Goal: Transaction & Acquisition: Purchase product/service

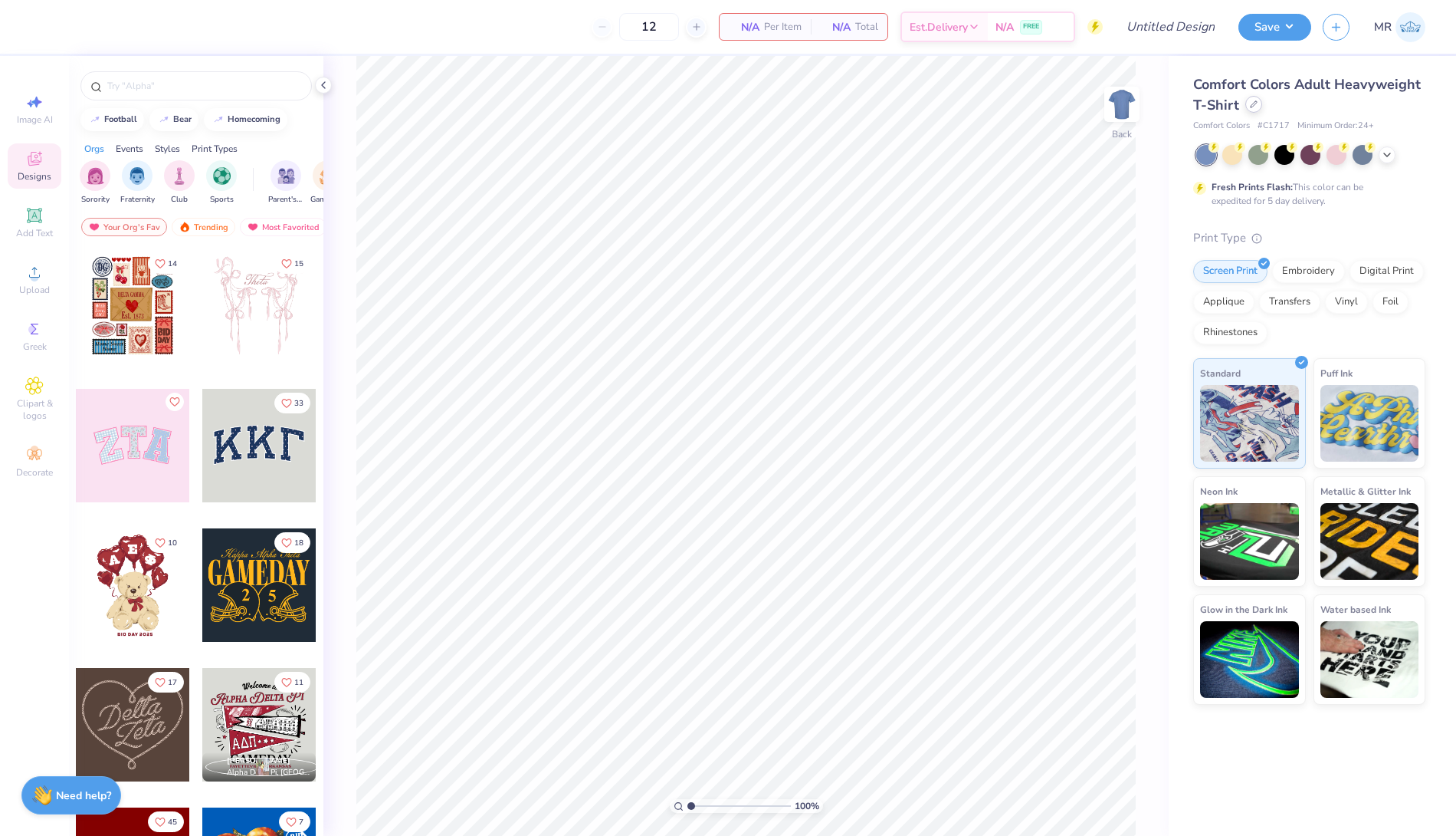
click at [1255, 102] on icon at bounding box center [1254, 104] width 7 height 7
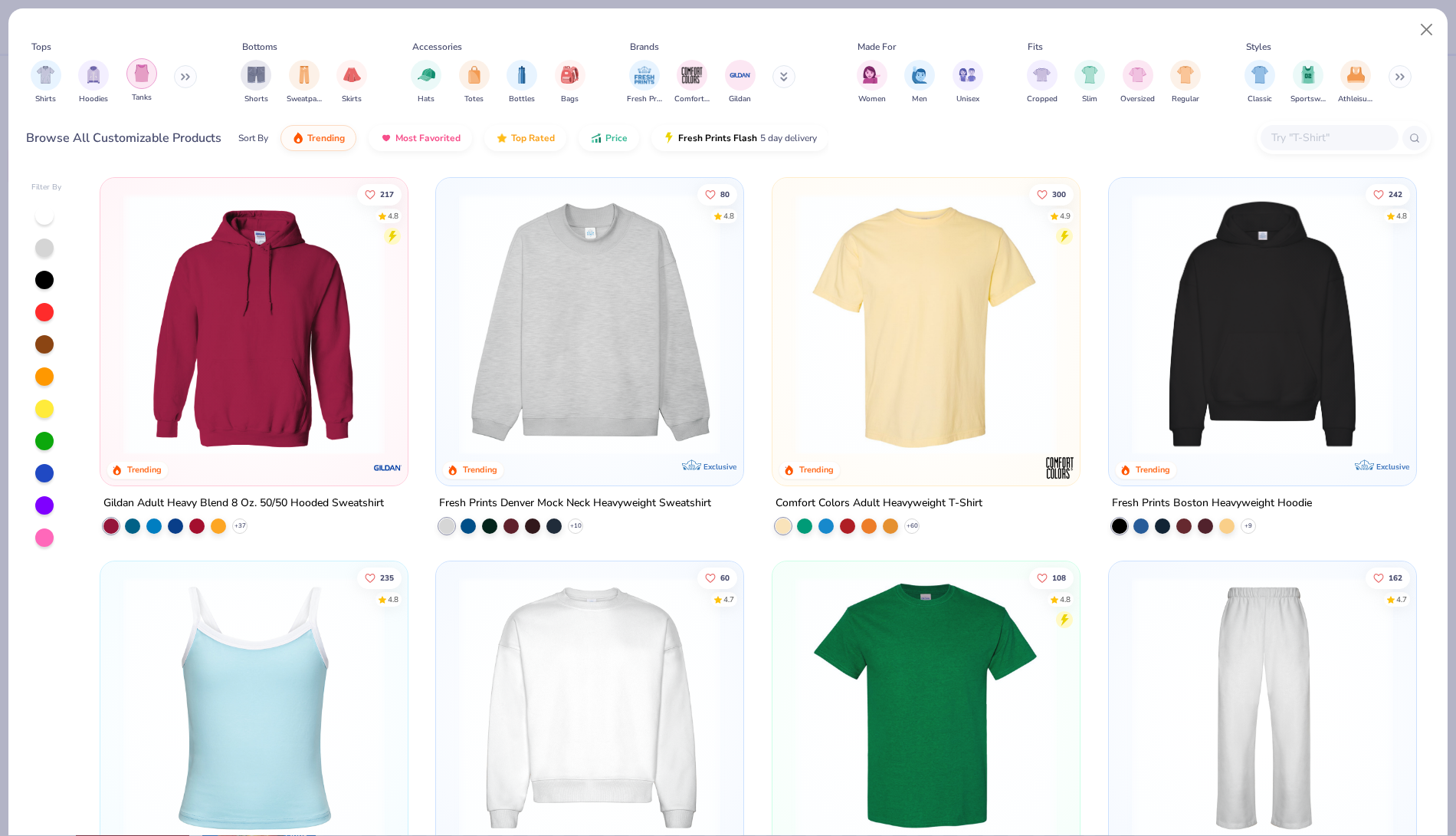
click at [145, 71] on img "filter for Tanks" at bounding box center [142, 72] width 16 height 17
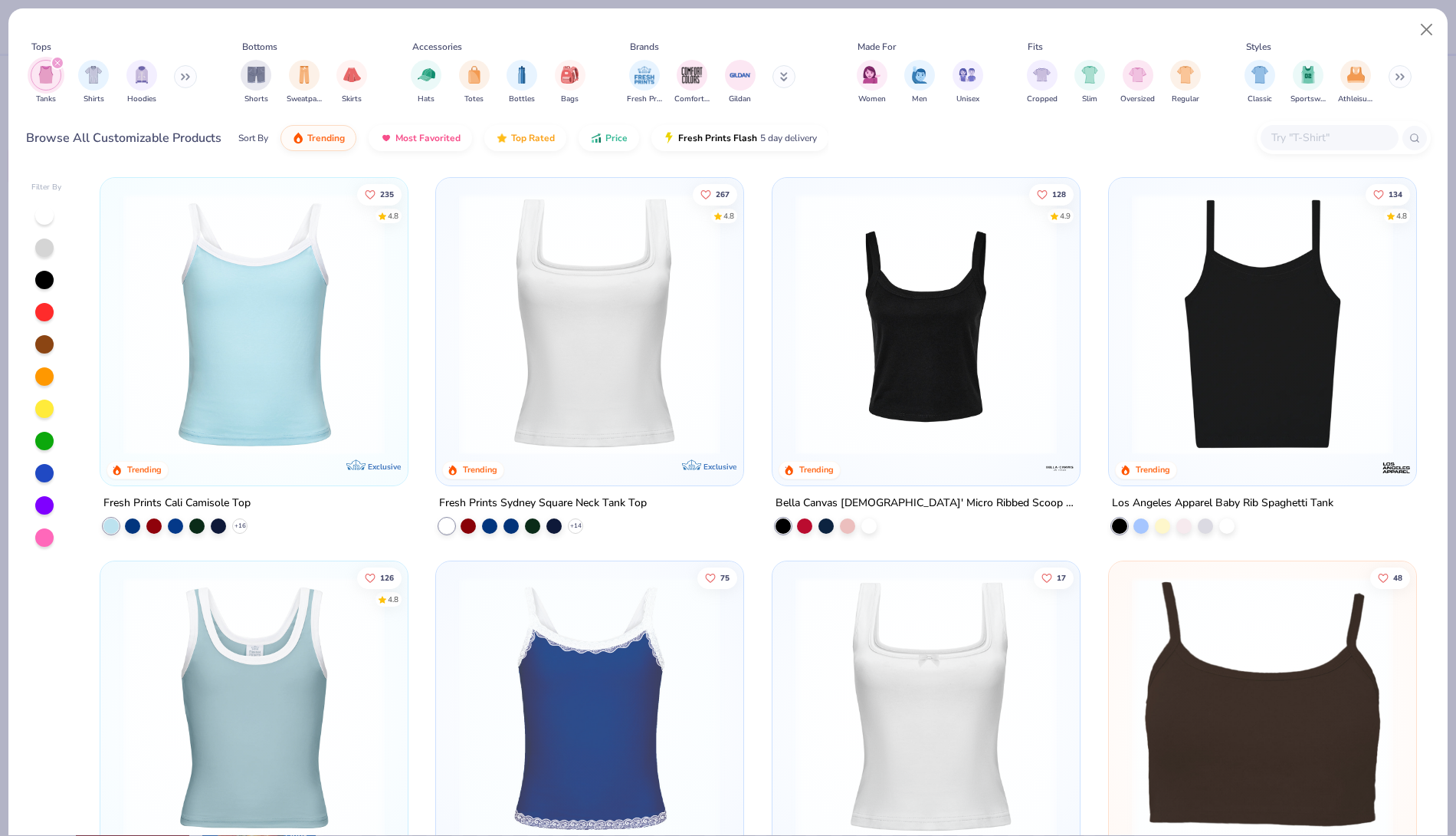
click at [875, 364] on img at bounding box center [926, 324] width 276 height 262
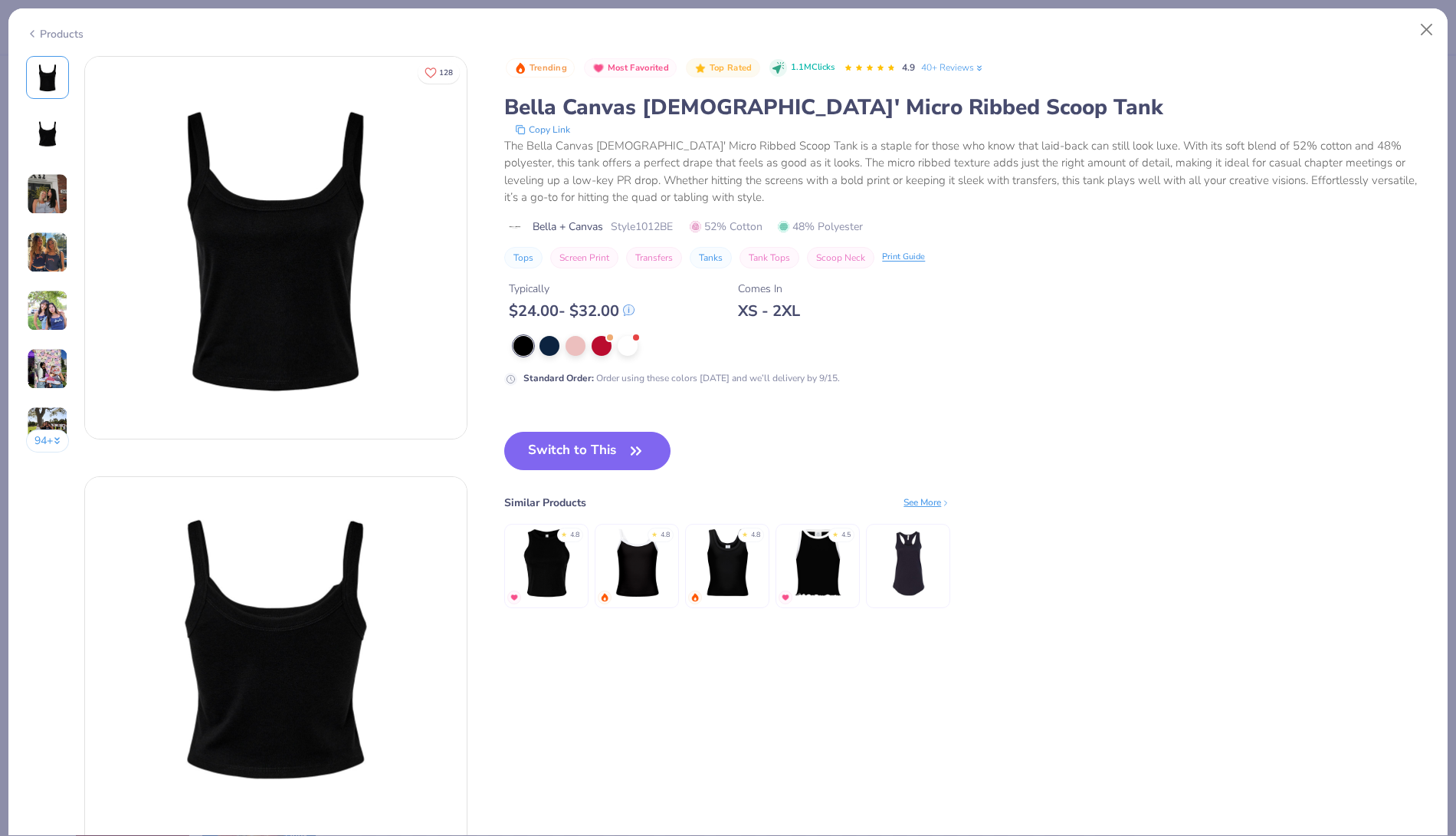
click at [73, 33] on div "Products" at bounding box center [54, 34] width 58 height 16
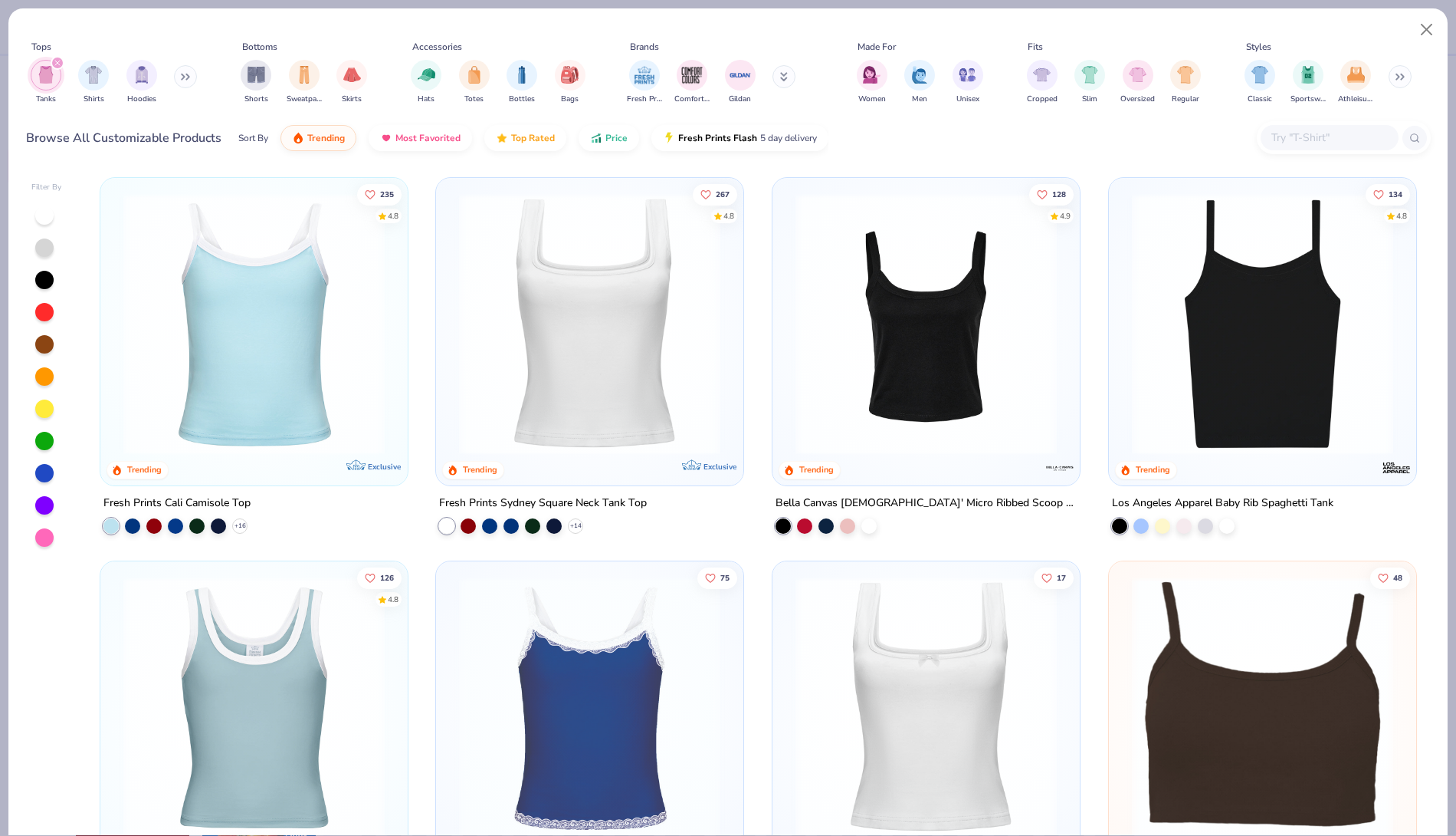
click at [1241, 305] on img at bounding box center [1263, 324] width 276 height 262
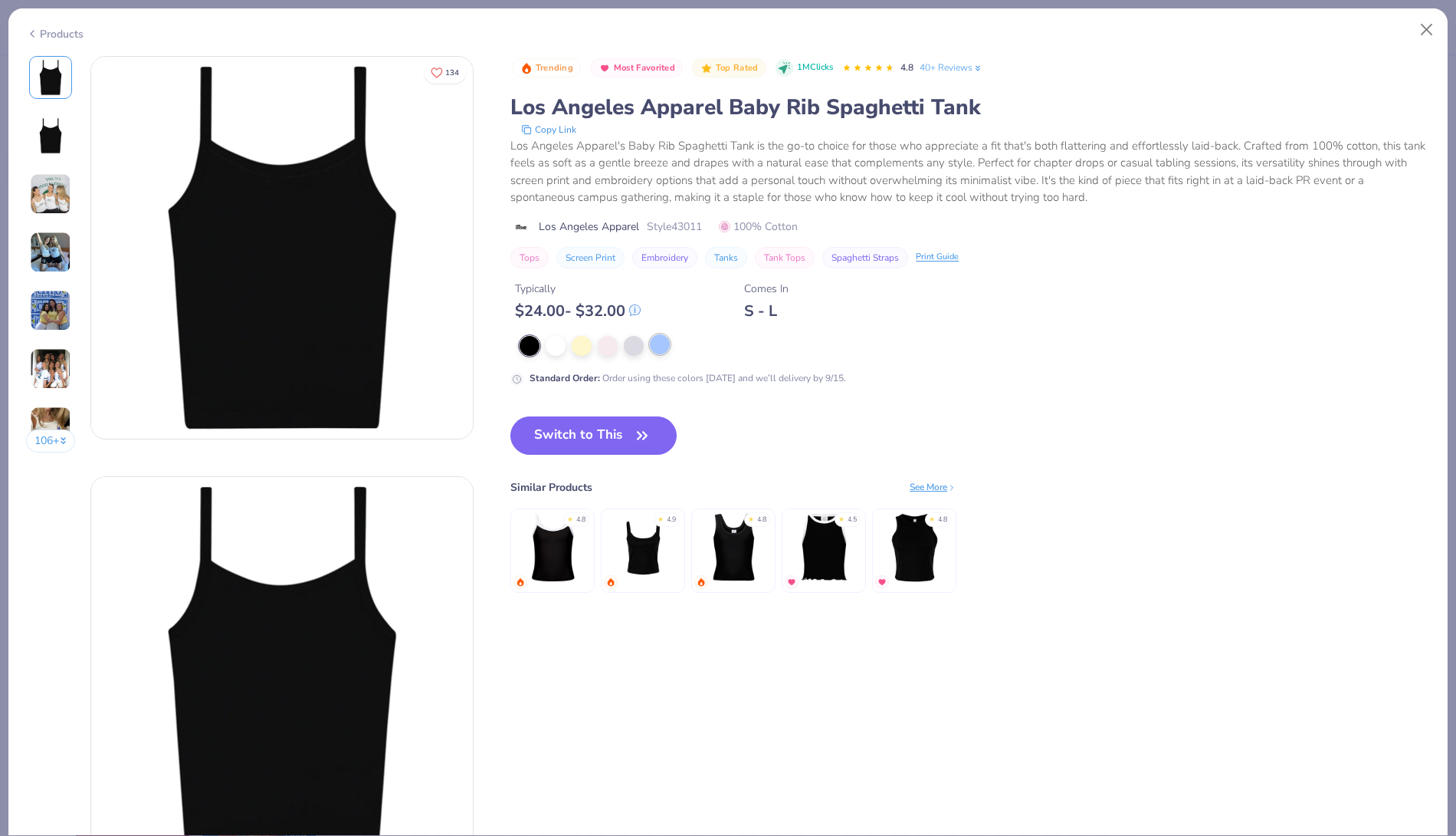
click at [654, 347] on div at bounding box center [660, 344] width 20 height 20
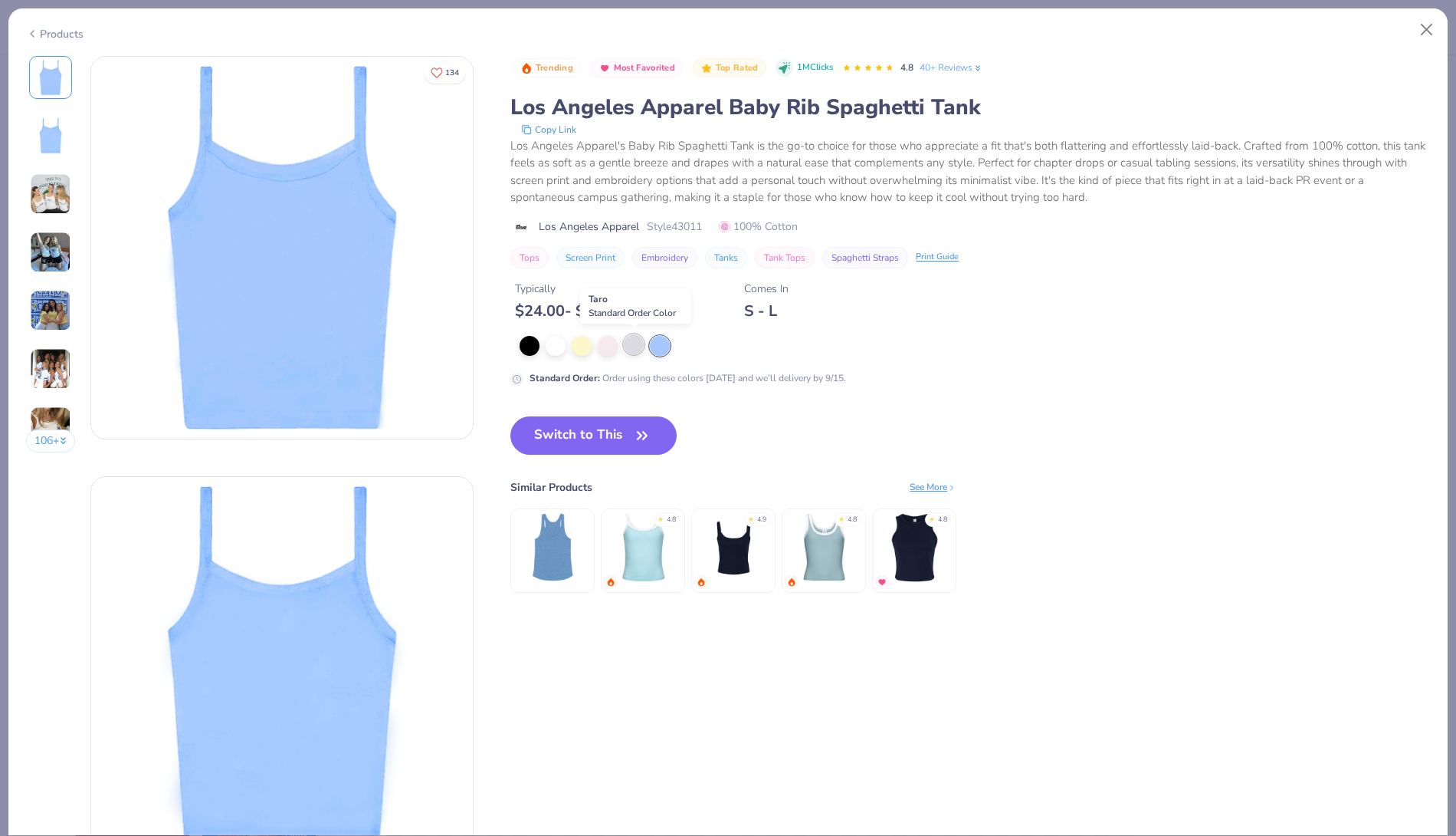
click at [631, 346] on div at bounding box center [634, 344] width 20 height 20
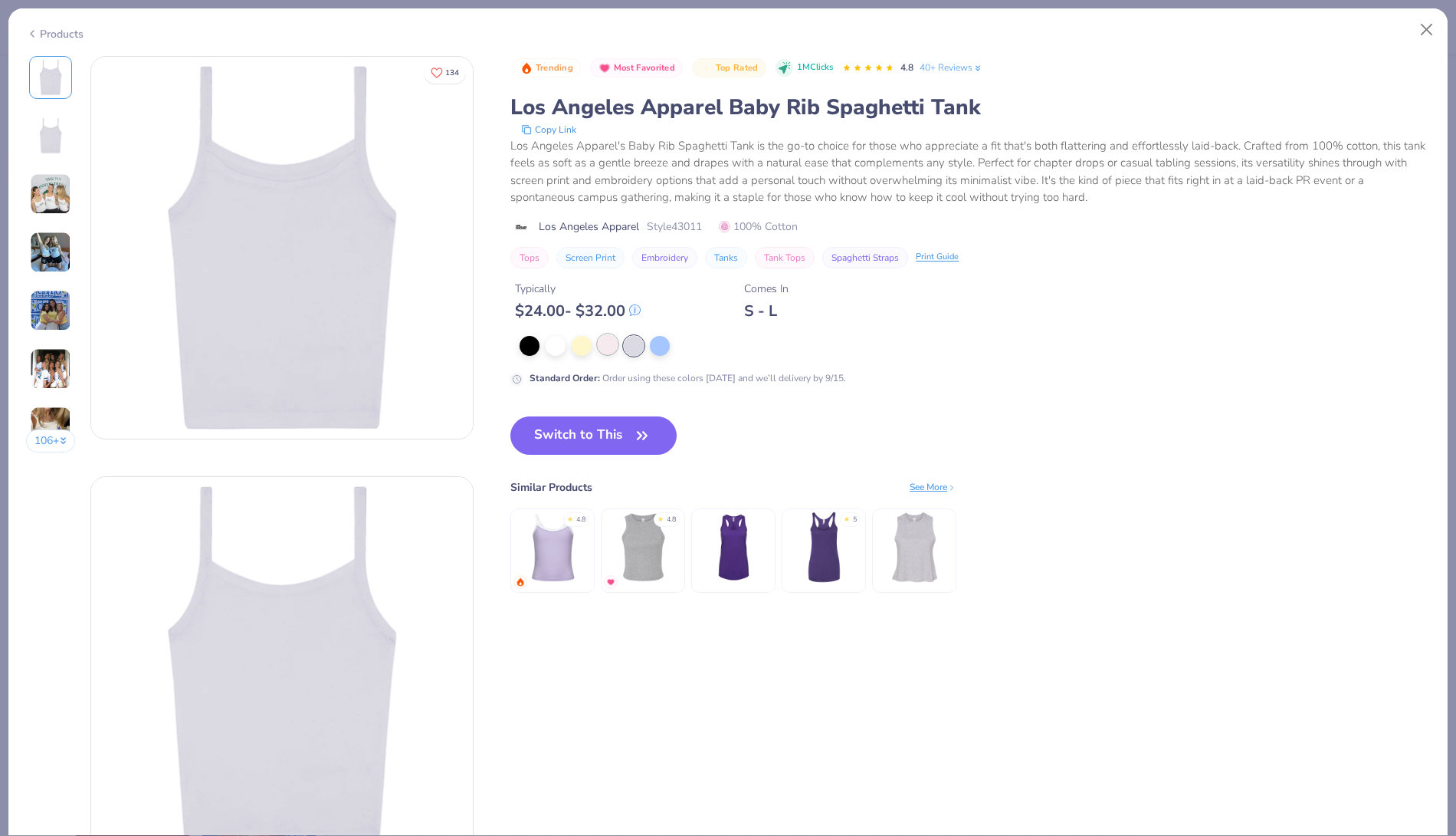
click at [602, 346] on div at bounding box center [608, 344] width 20 height 20
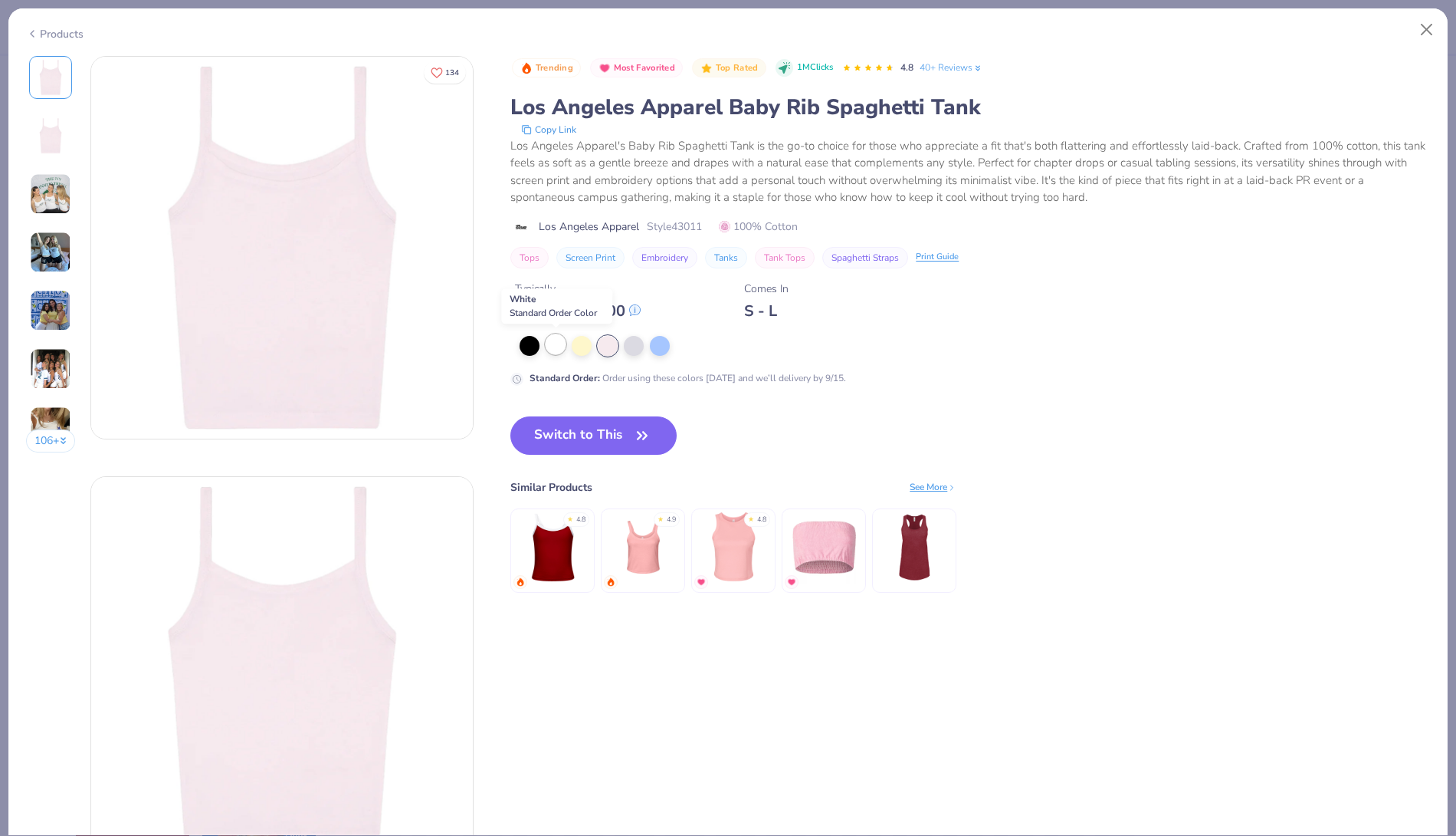
click at [553, 347] on div at bounding box center [555, 344] width 20 height 20
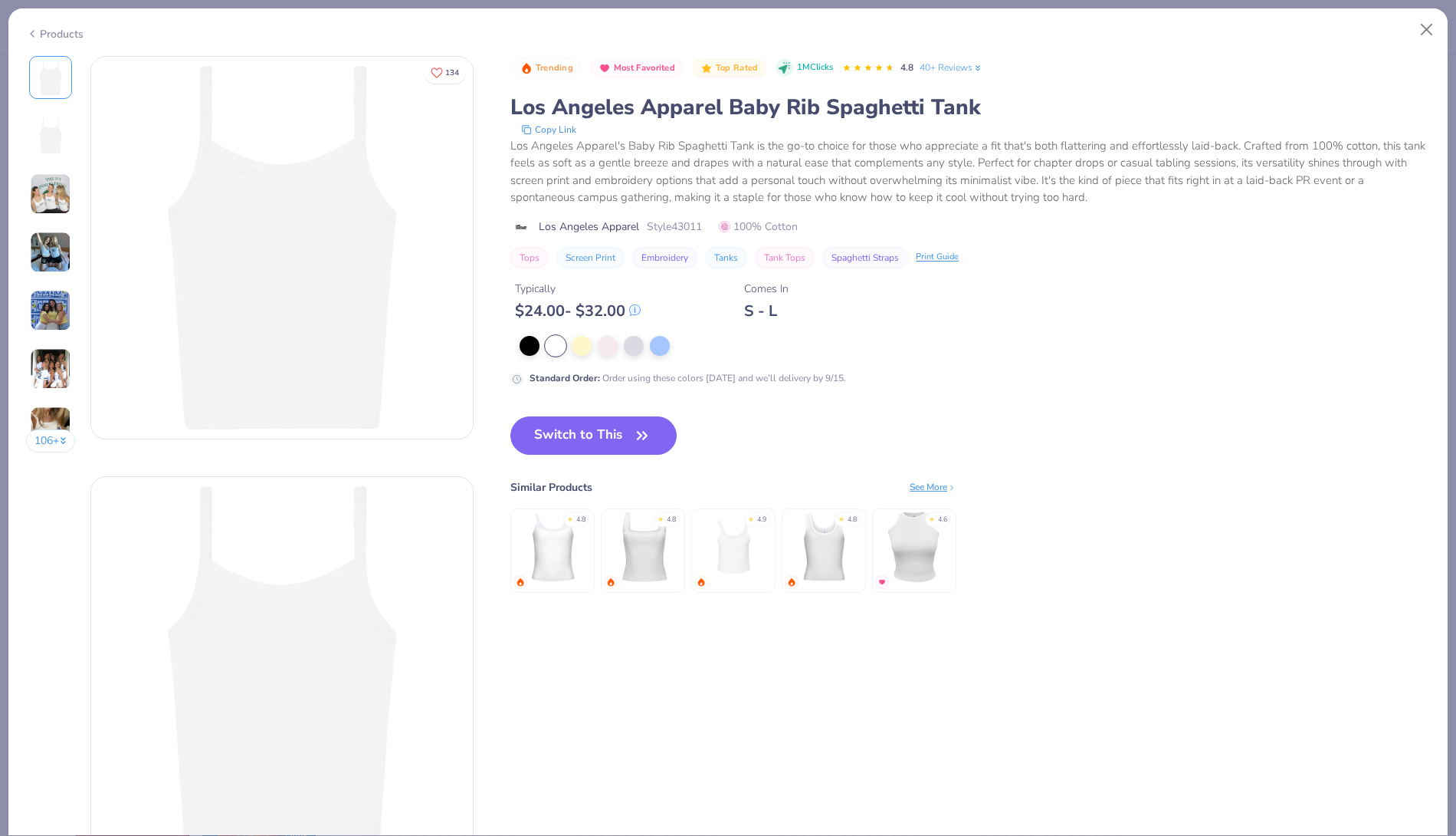
click at [50, 187] on img at bounding box center [50, 193] width 41 height 41
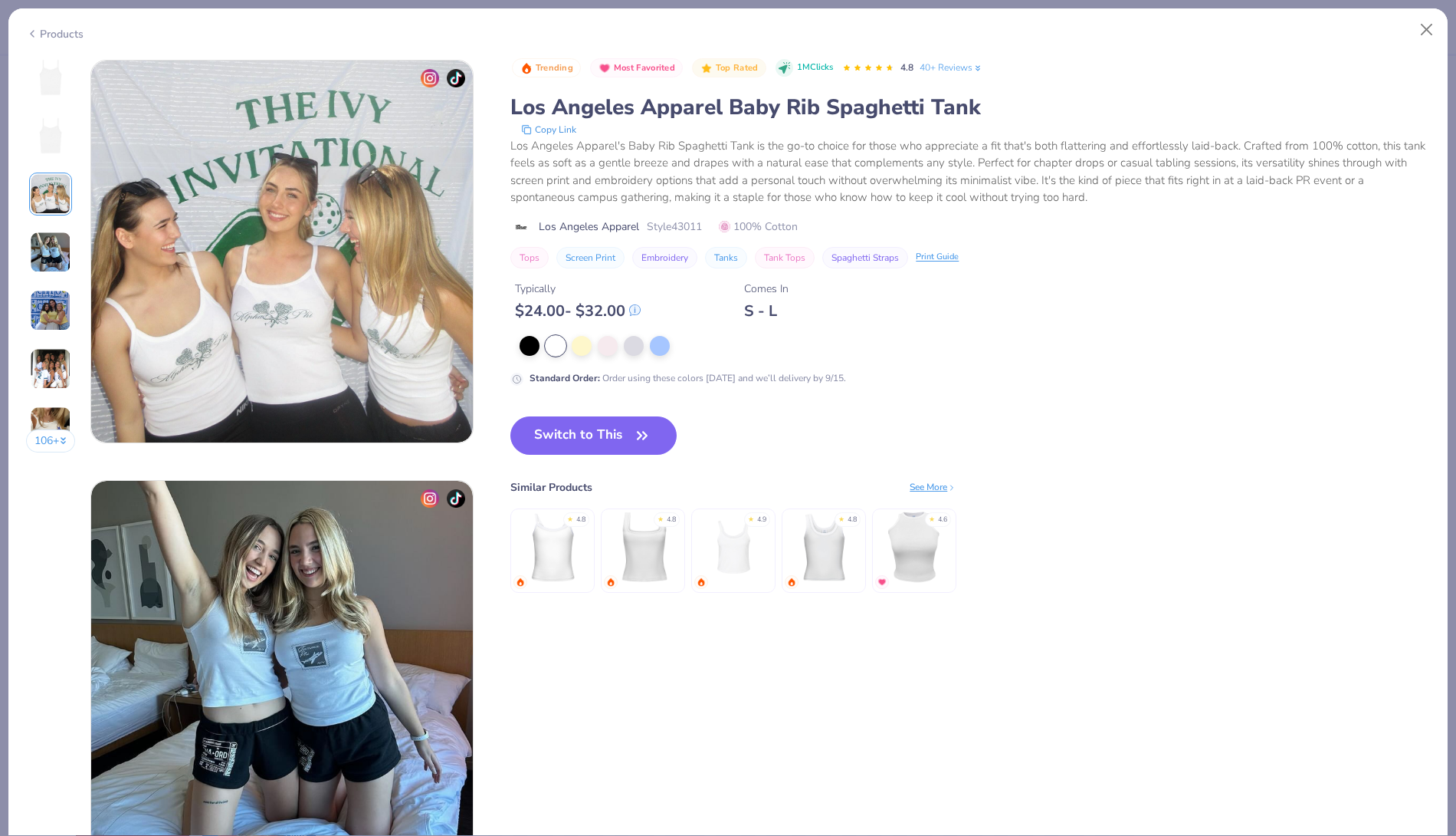
scroll to position [841, 0]
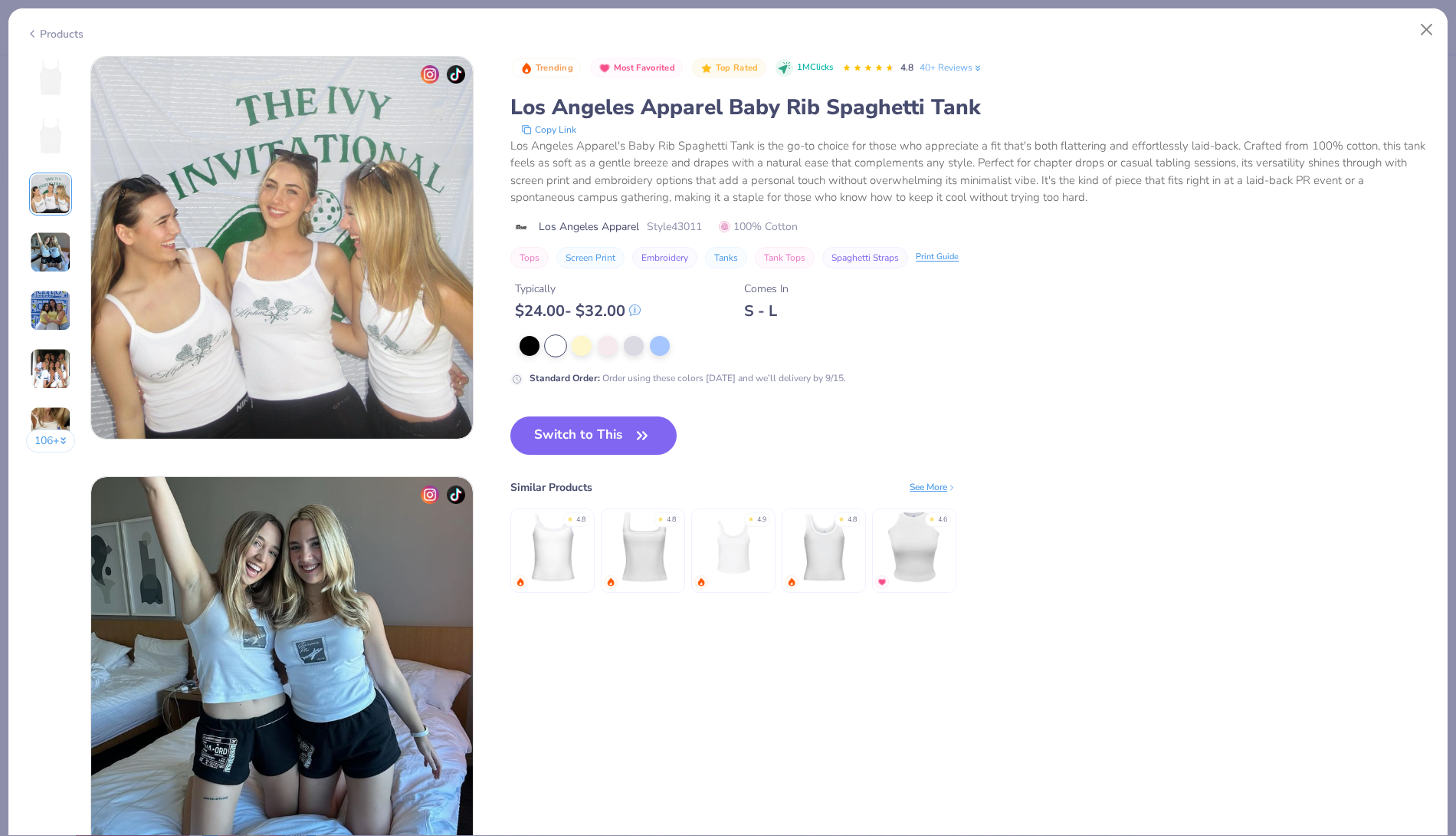
click at [49, 253] on img at bounding box center [50, 252] width 41 height 41
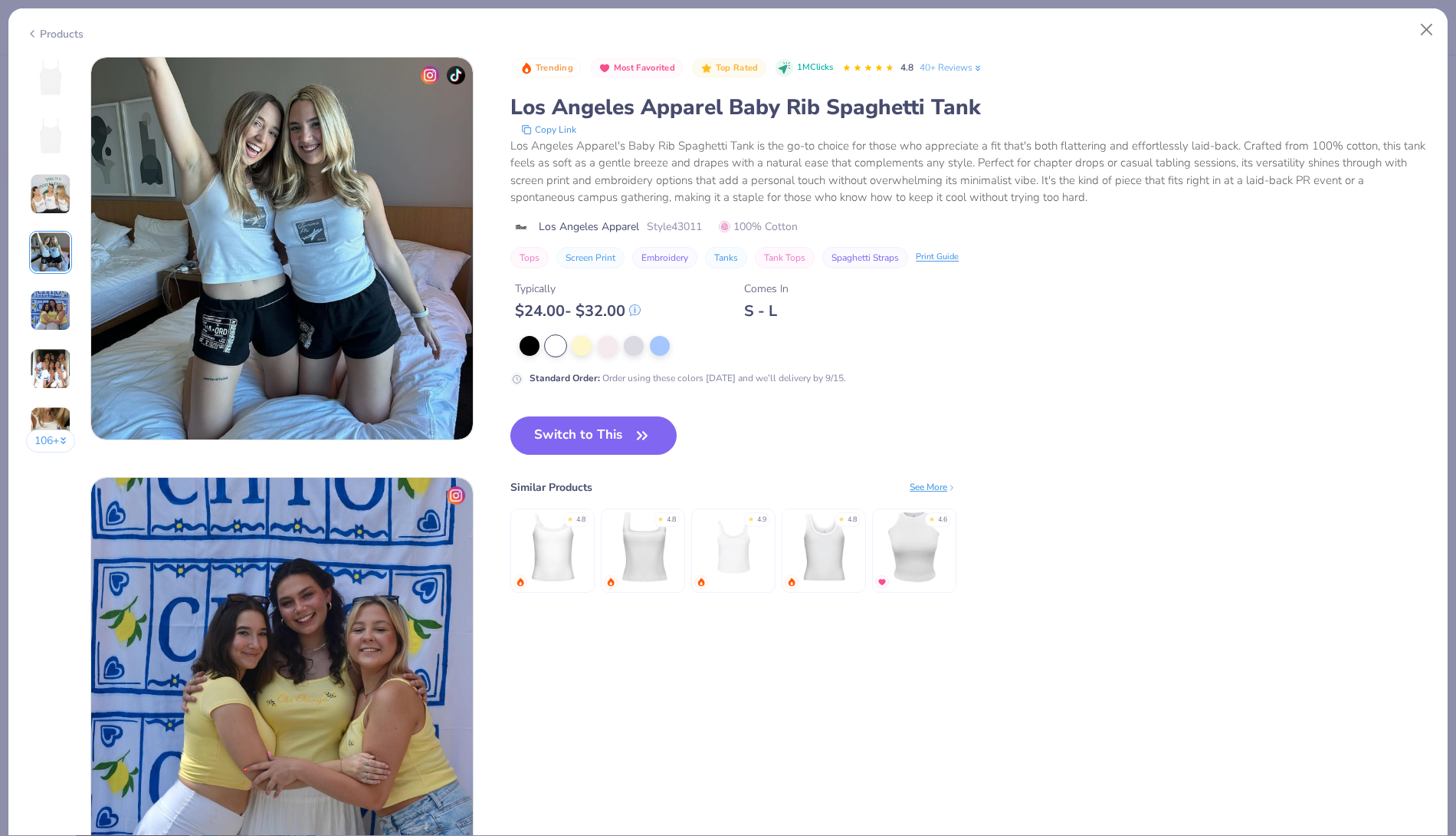
click at [57, 294] on img at bounding box center [50, 310] width 41 height 41
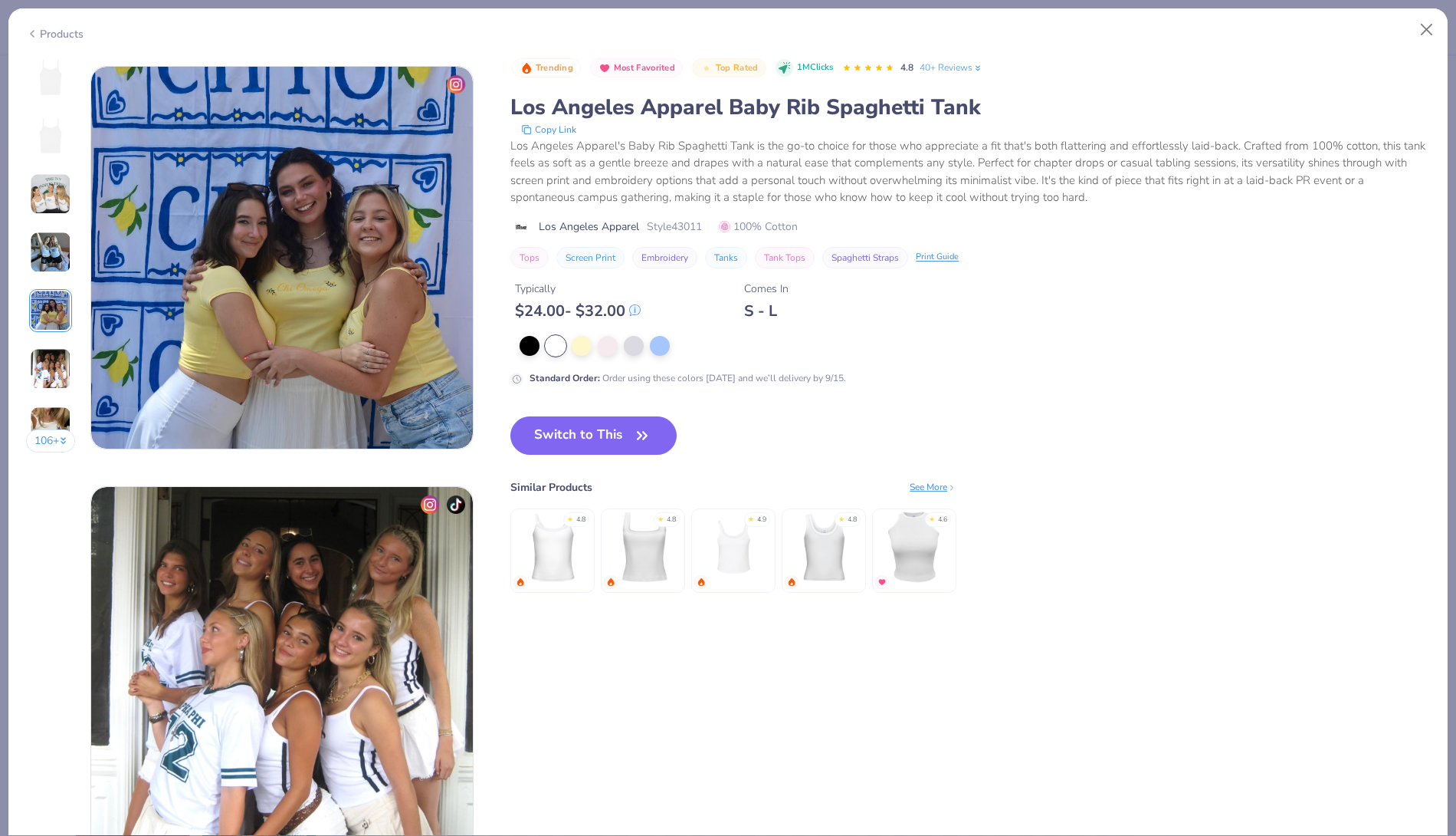
scroll to position [1681, 0]
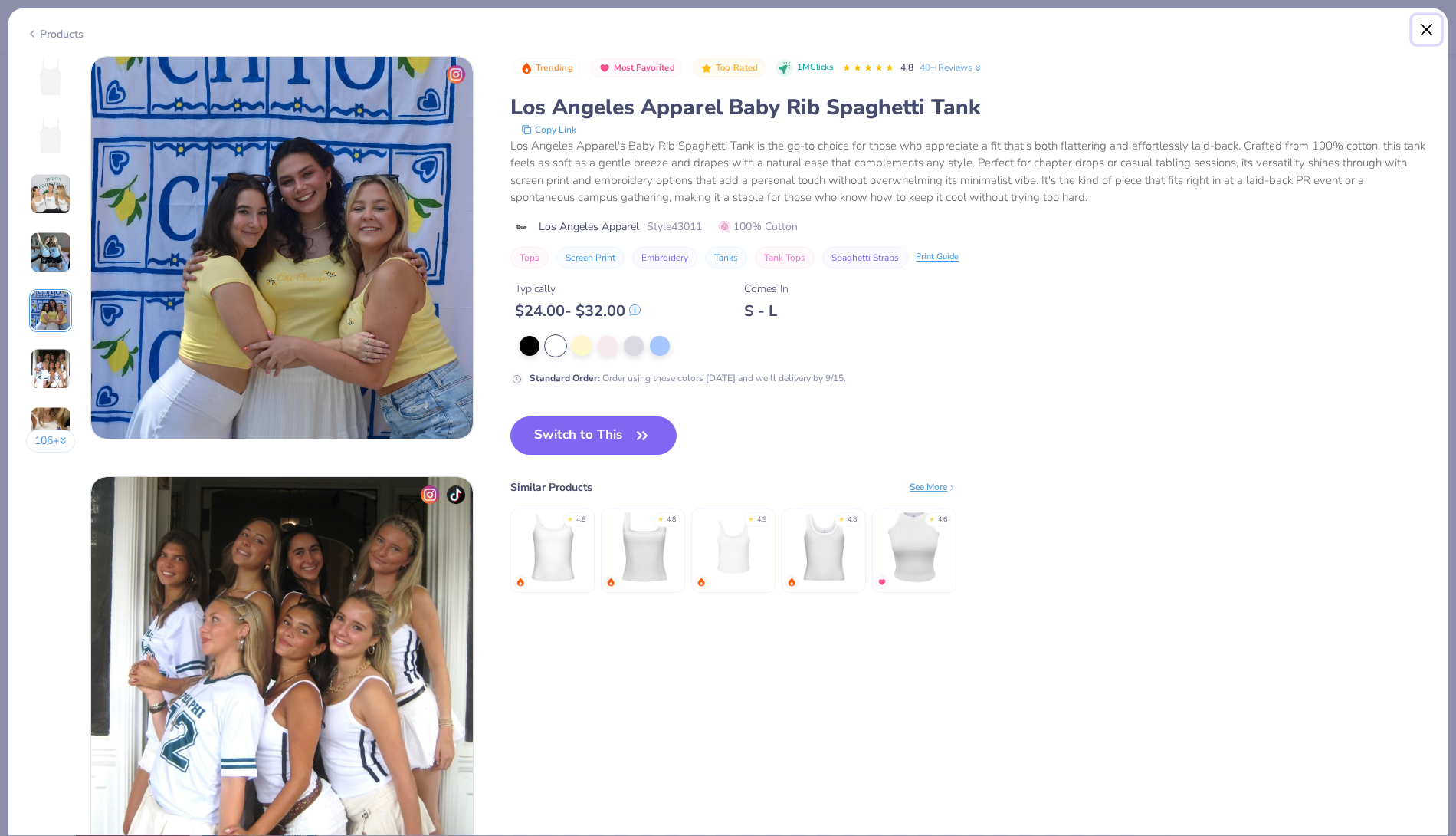
click at [1429, 32] on button "Close" at bounding box center [1427, 30] width 29 height 29
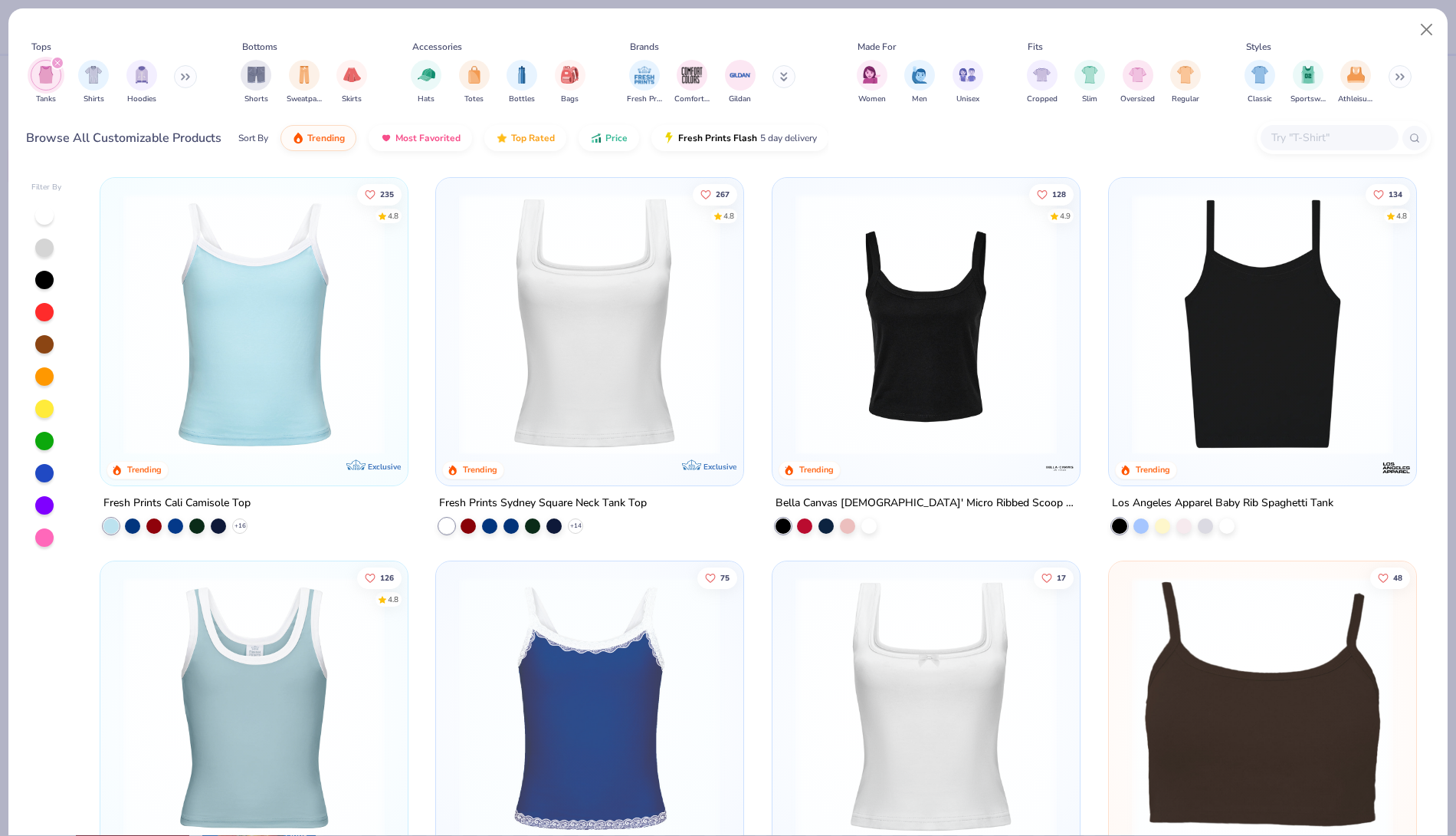
click at [1247, 294] on img at bounding box center [1263, 324] width 276 height 262
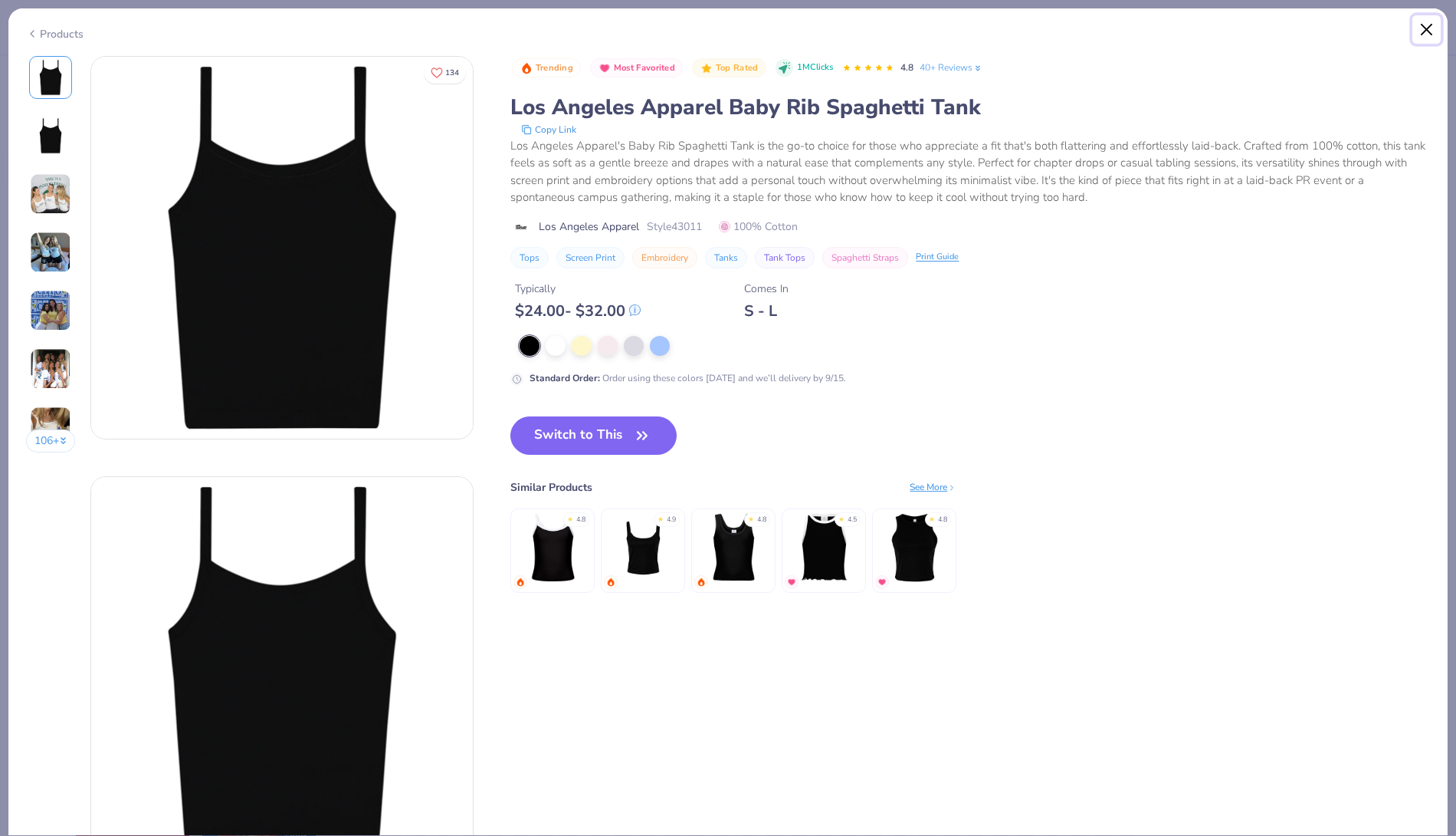
click at [1428, 27] on button "Close" at bounding box center [1427, 30] width 29 height 29
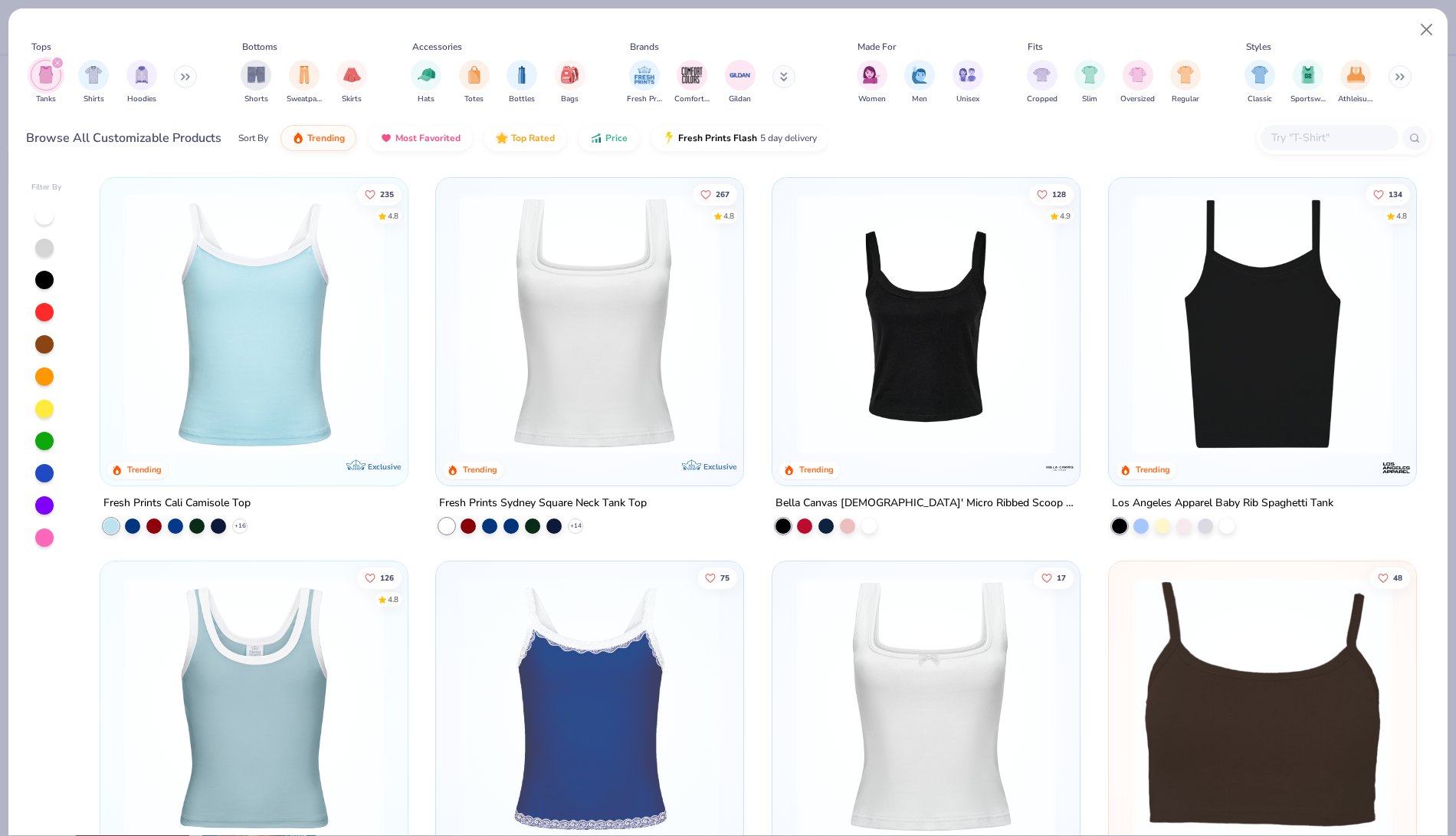
click at [248, 341] on img at bounding box center [253, 324] width 276 height 262
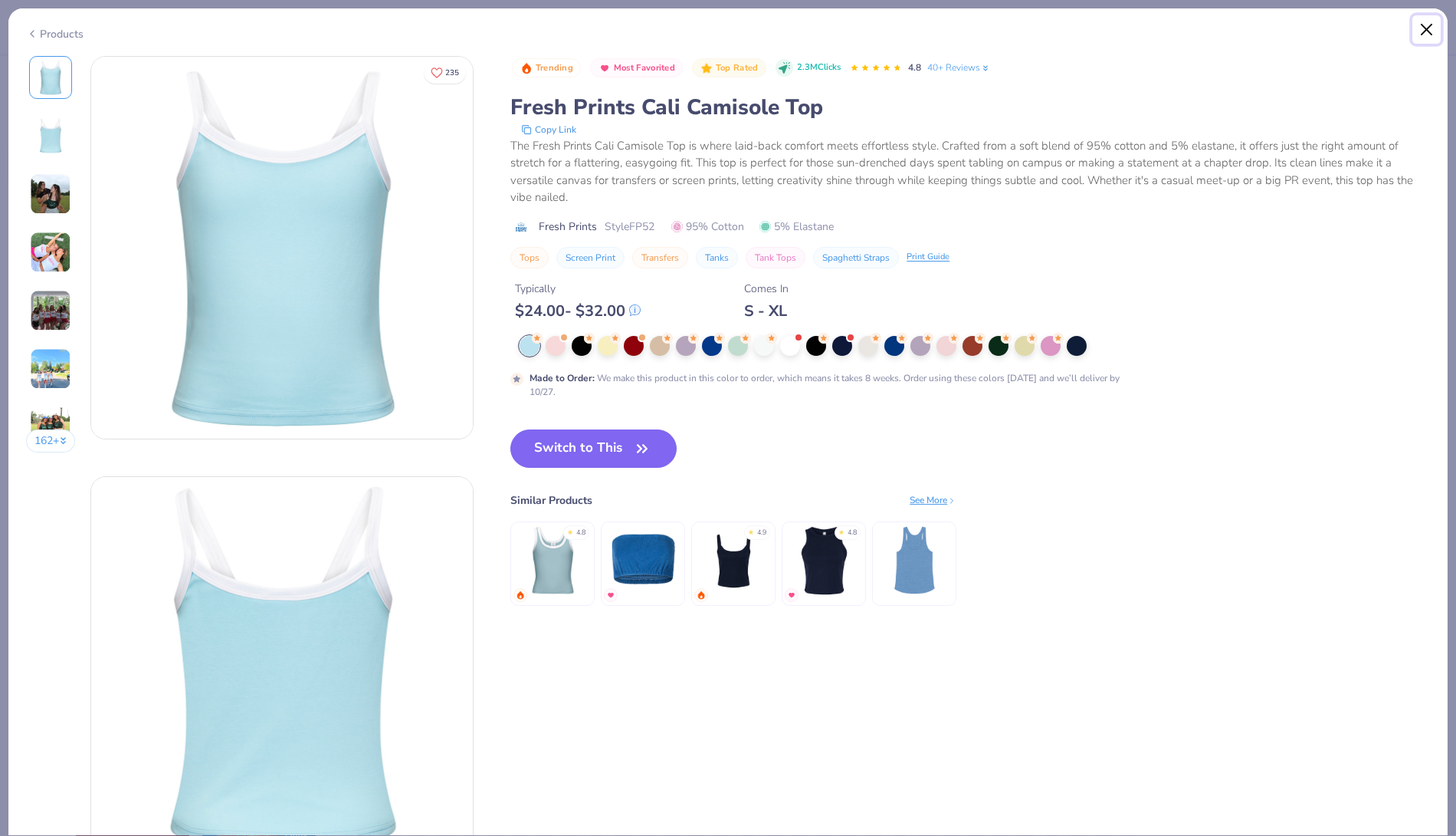
click at [1422, 35] on button "Close" at bounding box center [1427, 30] width 29 height 29
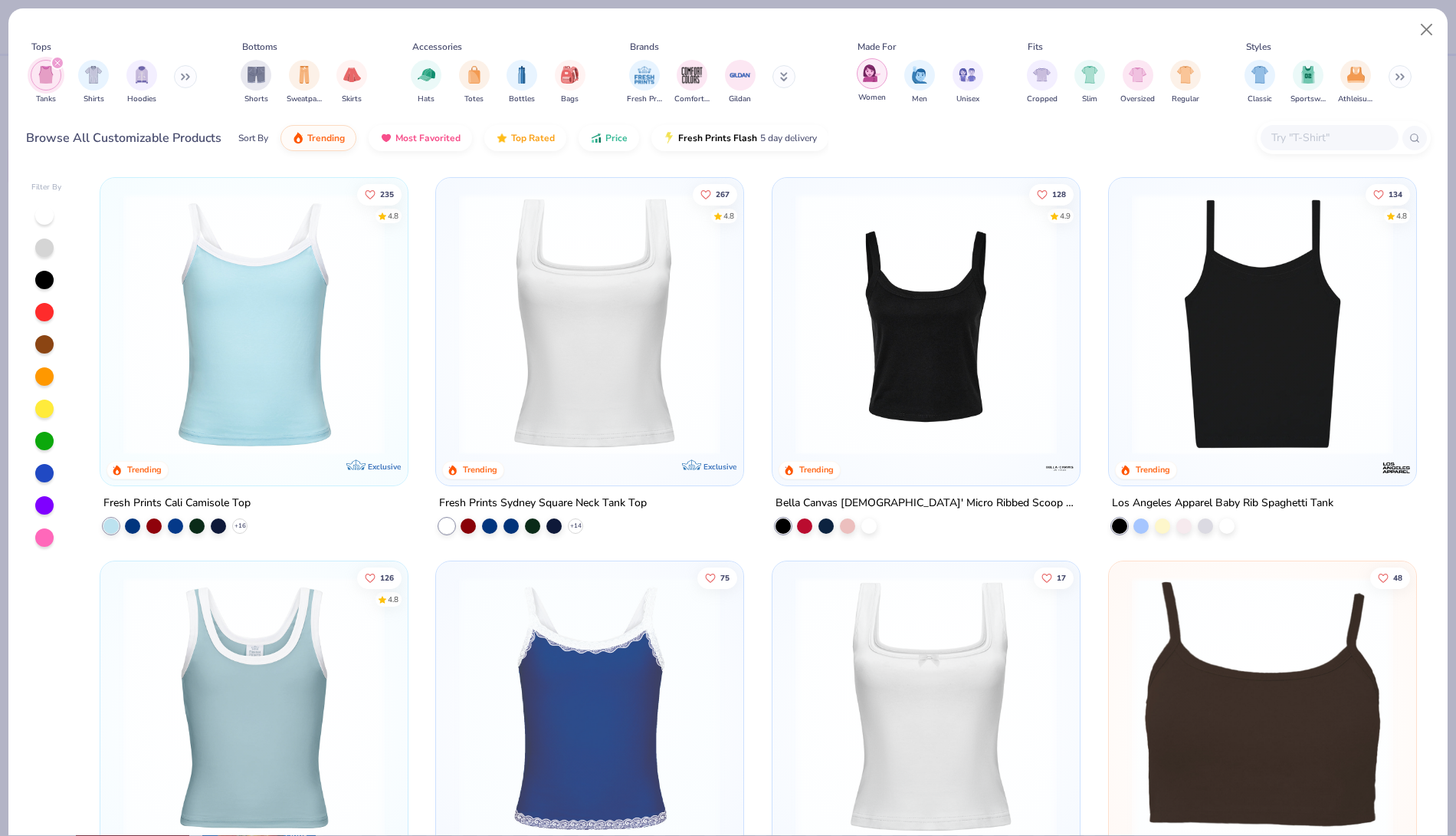
click at [876, 81] on img "filter for Women" at bounding box center [871, 72] width 17 height 17
click at [897, 364] on img at bounding box center [926, 324] width 276 height 262
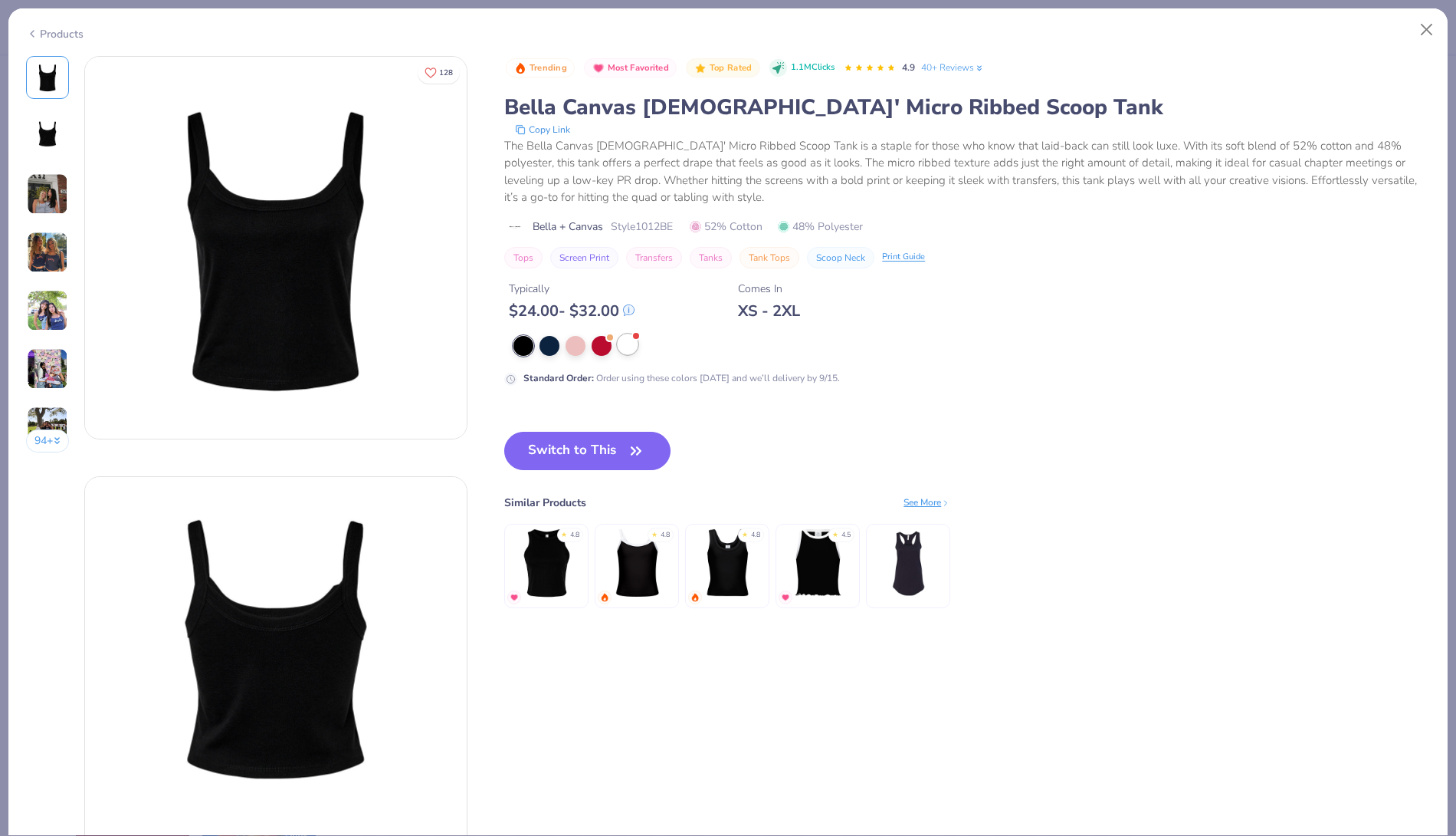
click at [633, 348] on div at bounding box center [628, 344] width 20 height 20
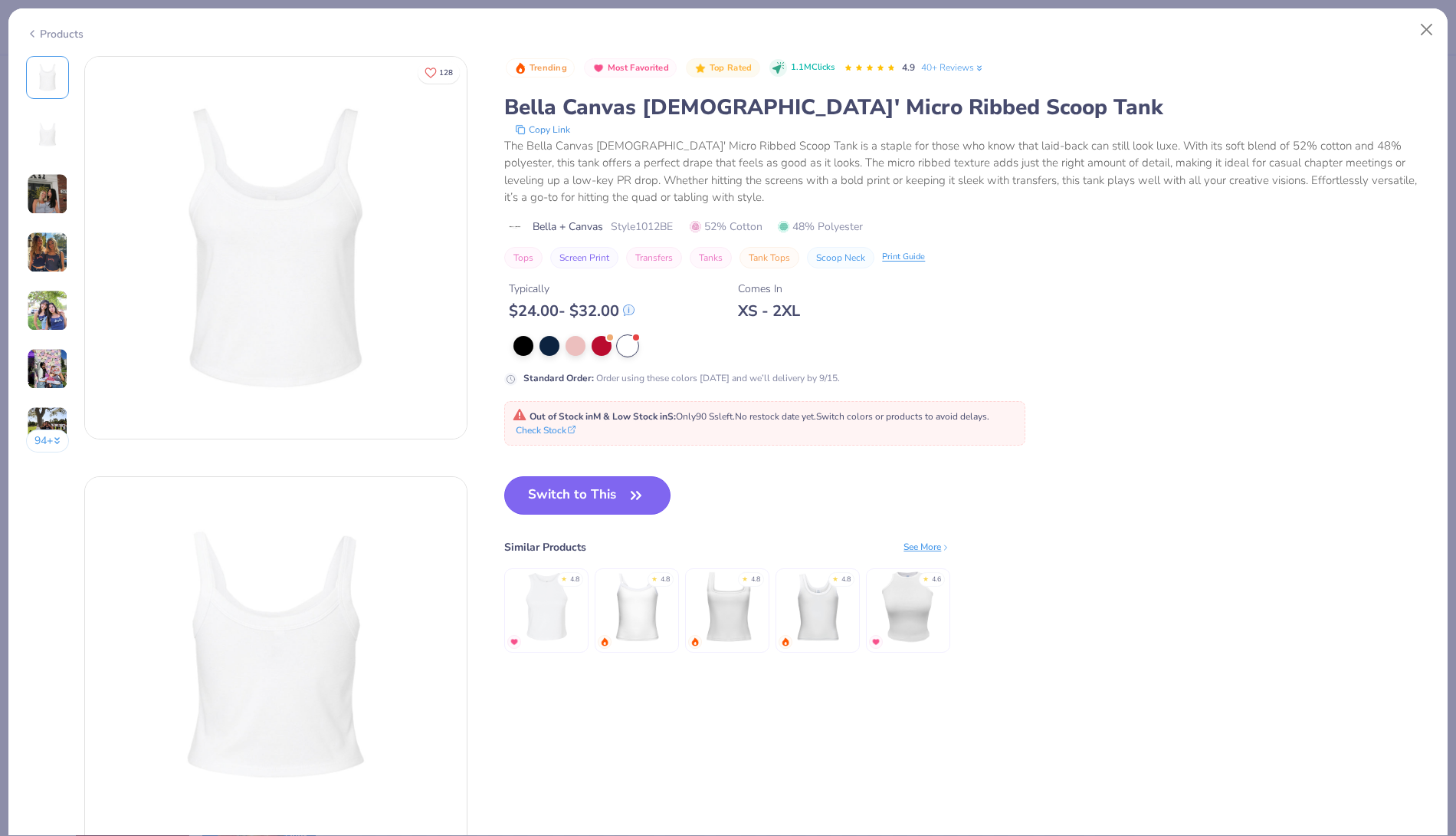
click at [555, 491] on button "Switch to This" at bounding box center [588, 495] width 167 height 38
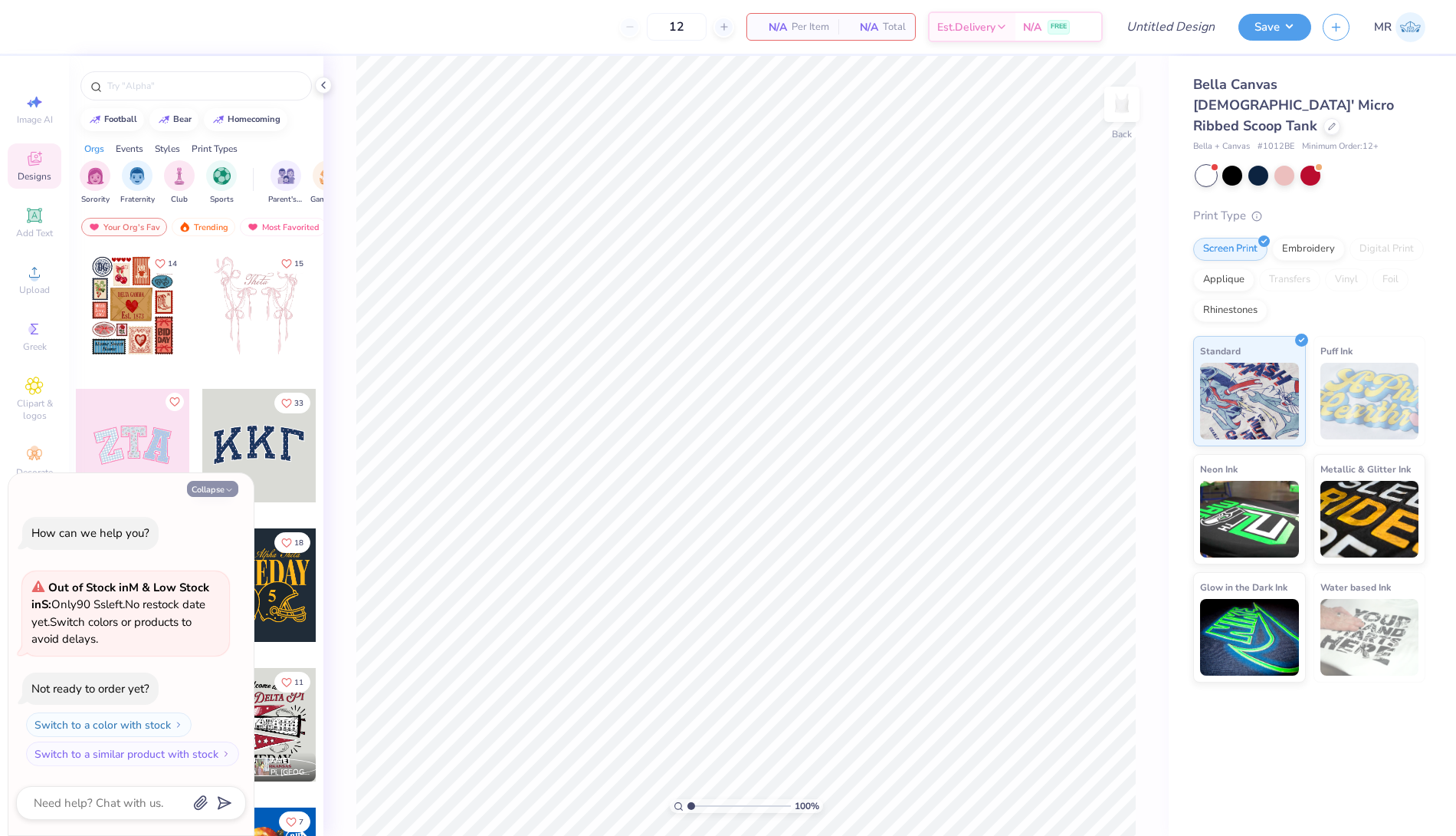
click at [200, 485] on button "Collapse" at bounding box center [212, 489] width 51 height 16
type textarea "x"
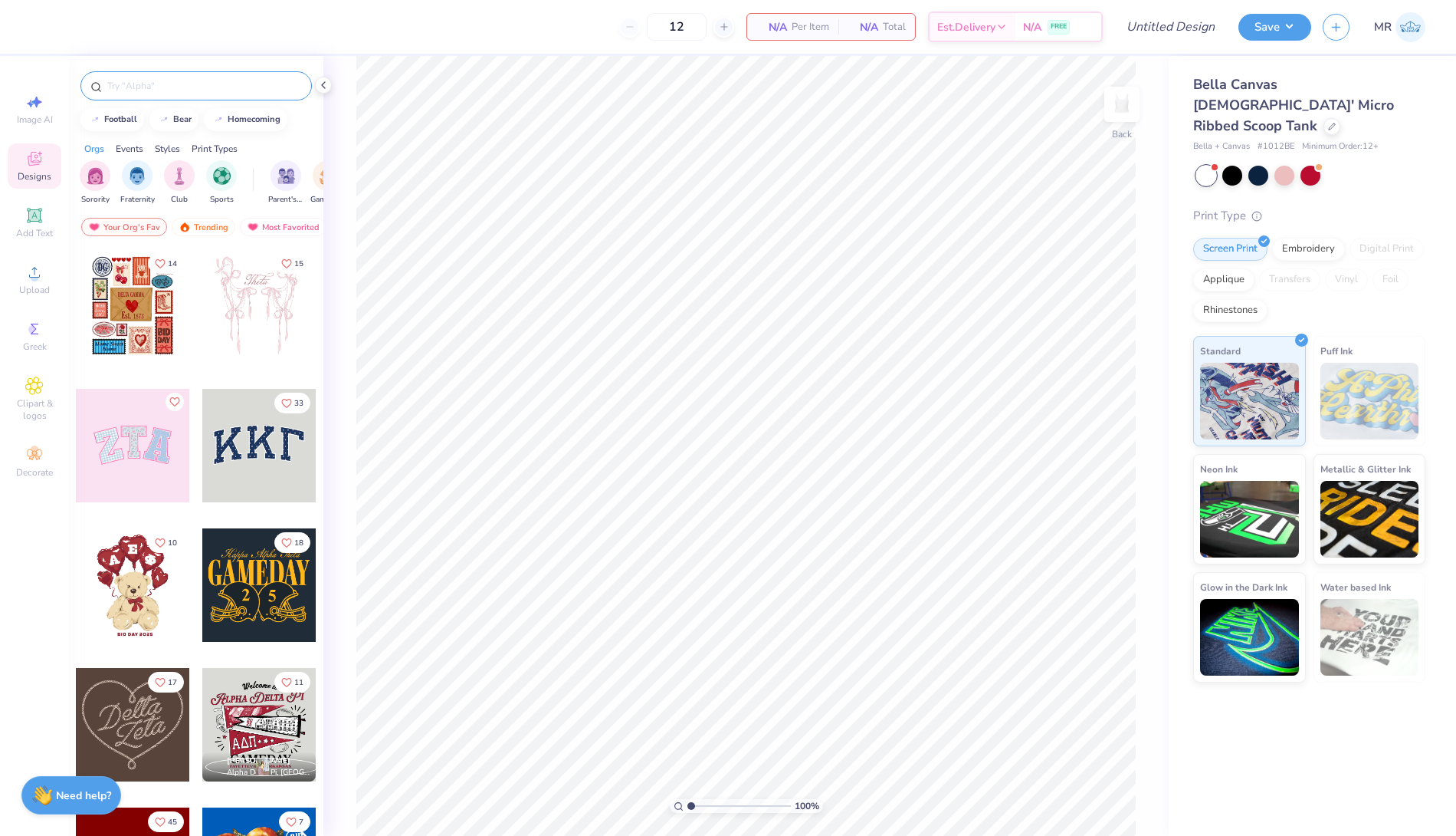
click at [181, 85] on input "text" at bounding box center [204, 85] width 196 height 16
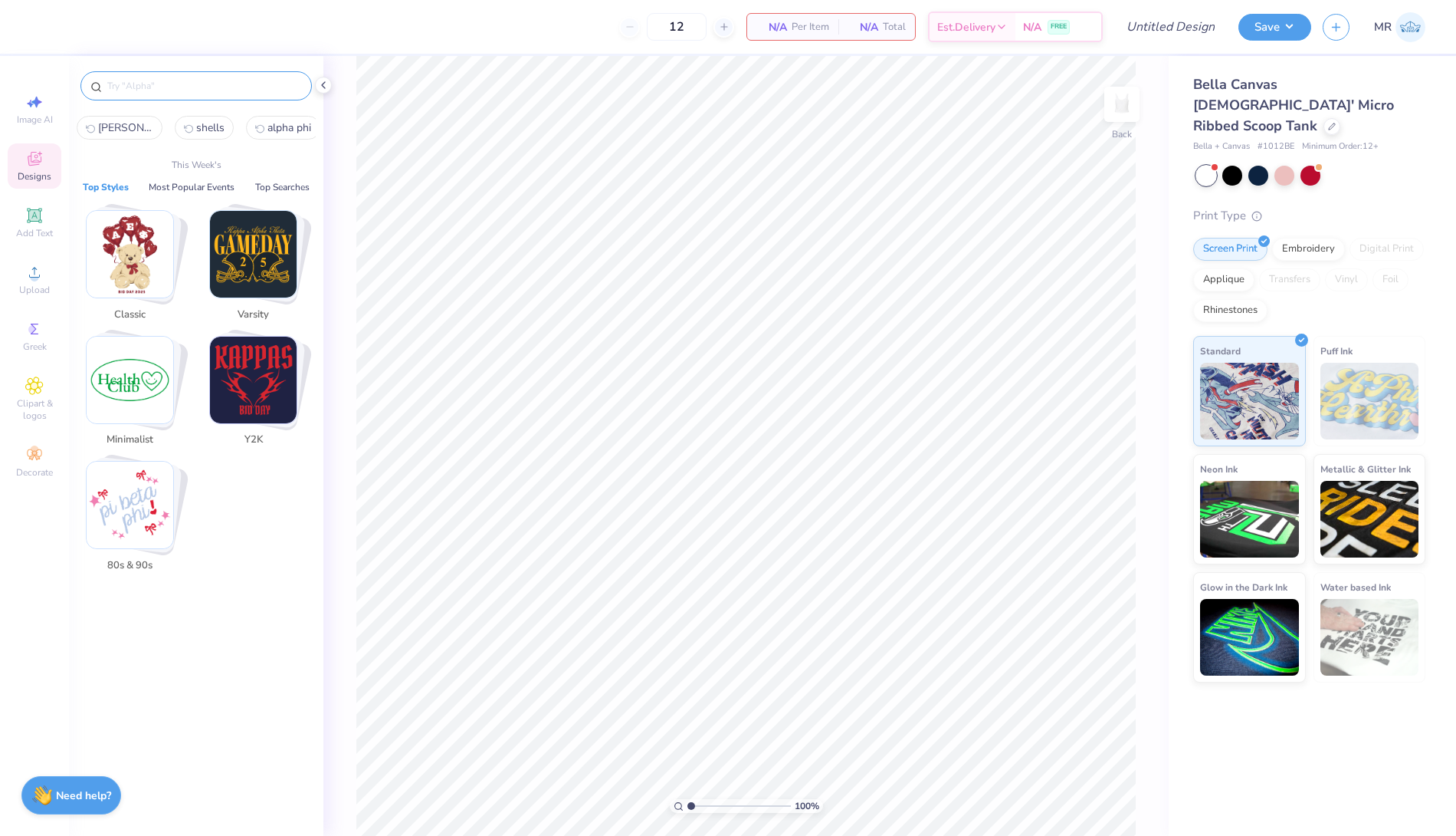
click at [196, 130] on span "shells" at bounding box center [210, 127] width 28 height 15
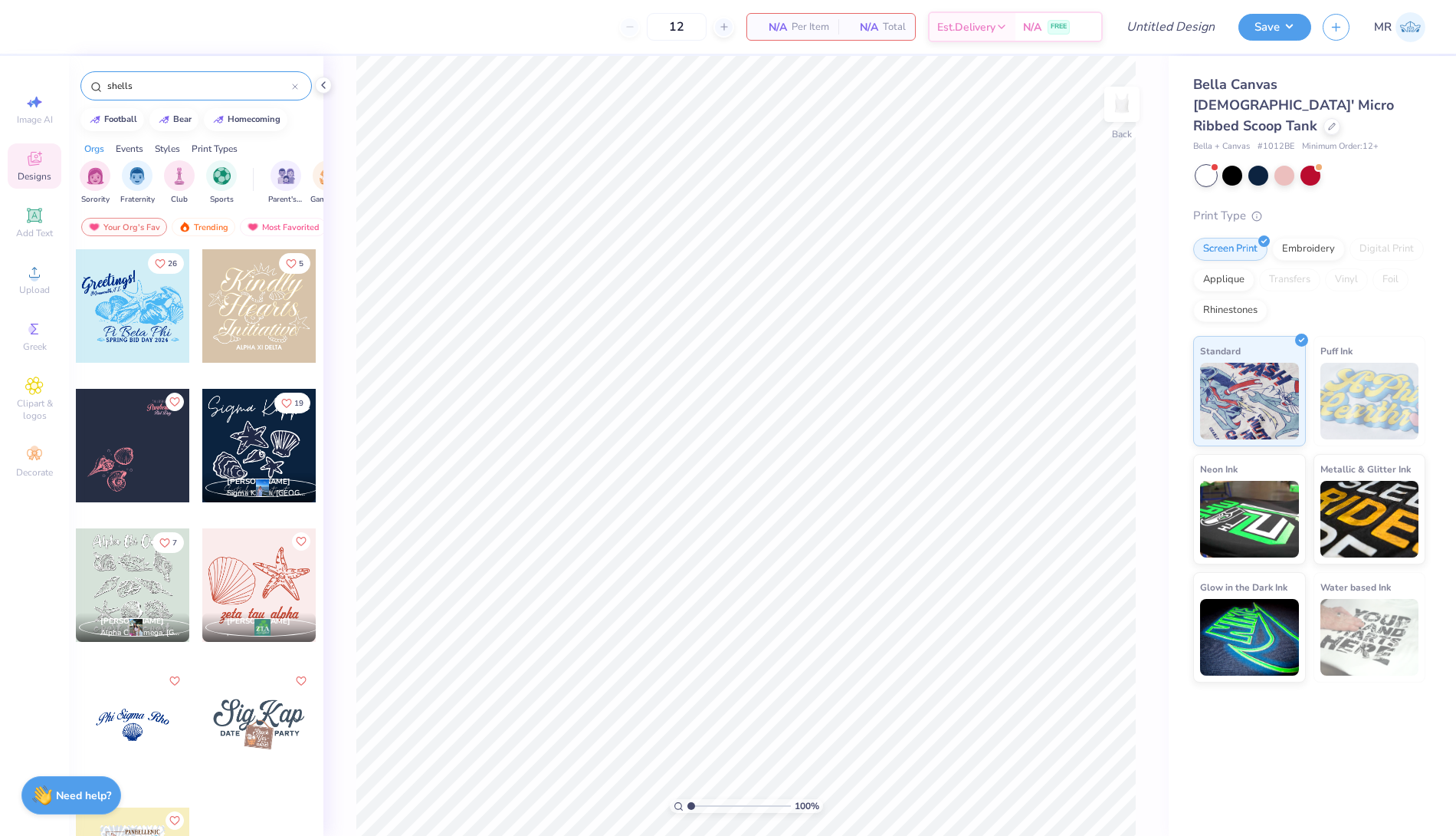
click at [191, 90] on input "shells" at bounding box center [200, 85] width 187 height 16
type input "s"
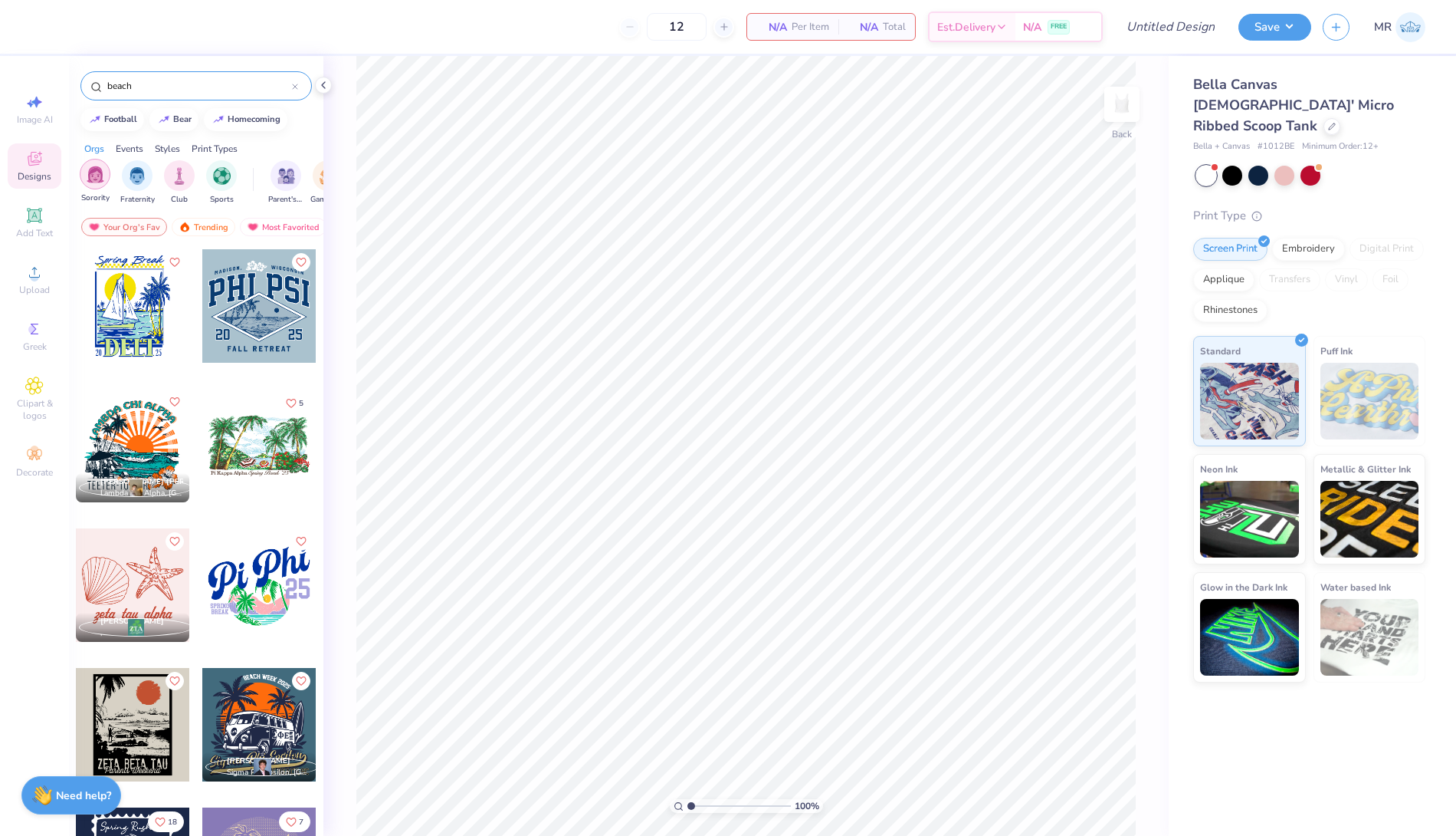
type input "beach"
click at [89, 179] on img "filter for Sorority" at bounding box center [95, 174] width 17 height 17
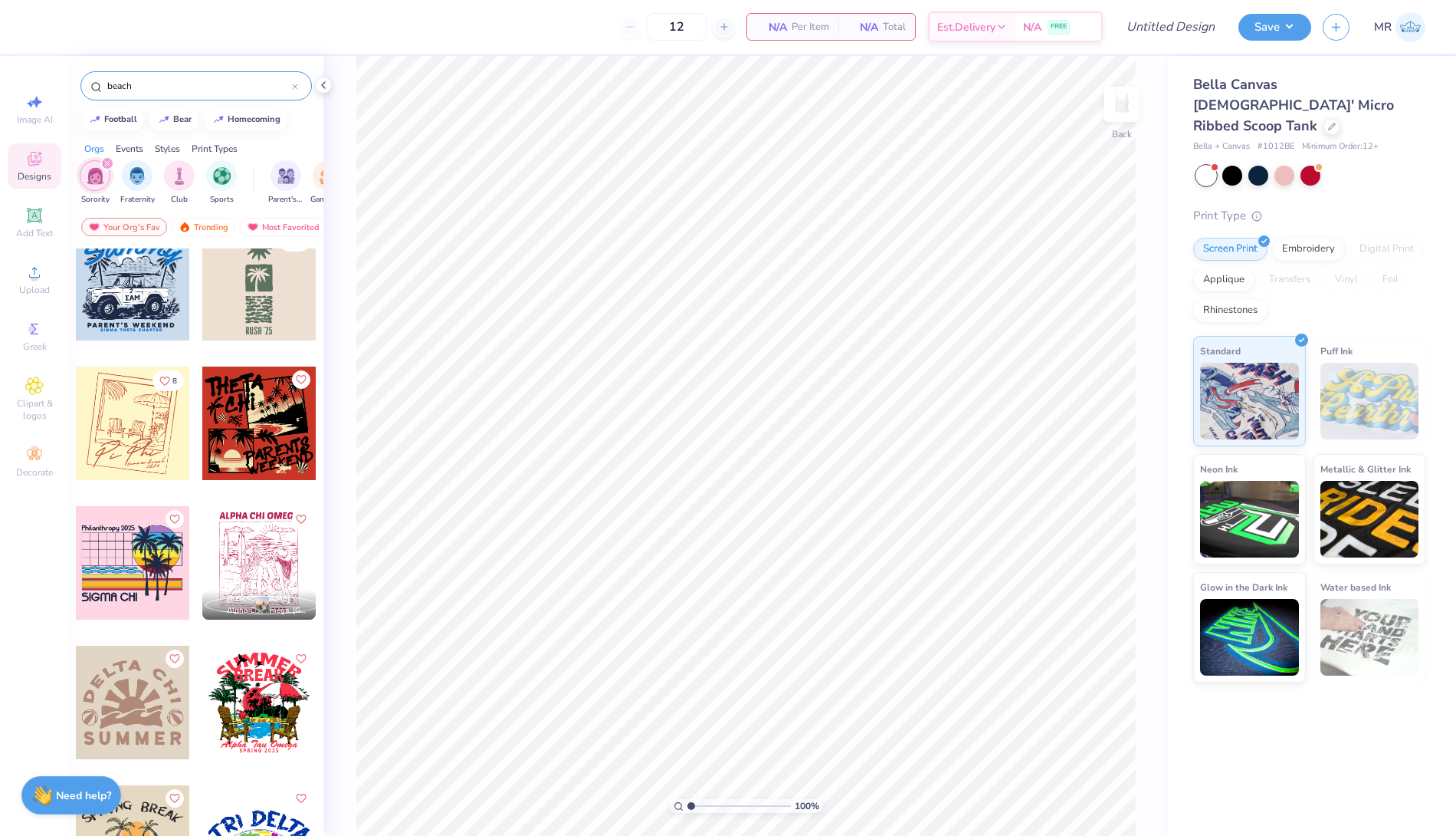
scroll to position [2536, 0]
